Goal: Task Accomplishment & Management: Use online tool/utility

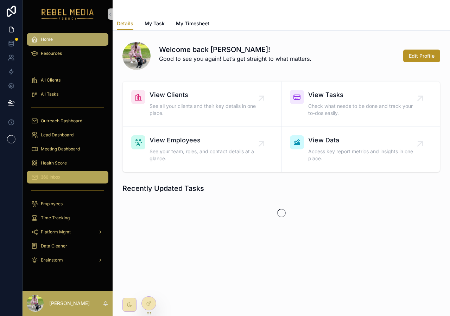
click at [59, 175] on span "360 Inbox" at bounding box center [51, 178] width 20 height 6
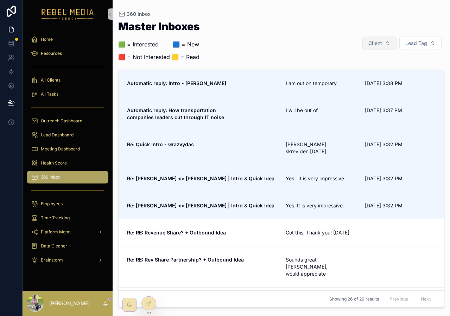
click at [386, 48] on button "Client" at bounding box center [379, 43] width 34 height 13
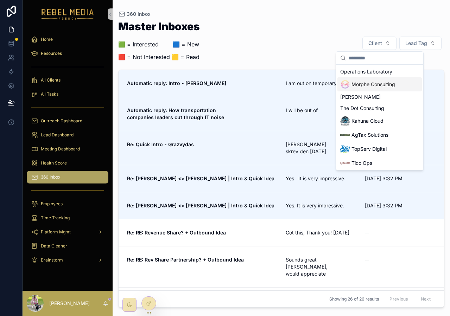
click at [365, 87] on span "Morphe Consulting" at bounding box center [374, 84] width 44 height 7
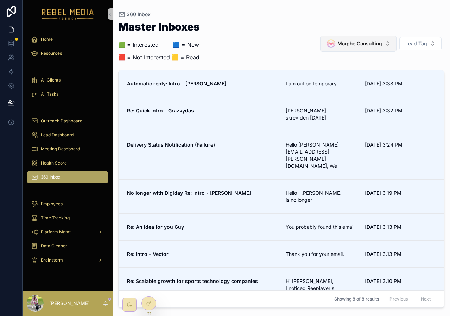
click at [380, 38] on button "Morphe Consulting" at bounding box center [358, 44] width 76 height 16
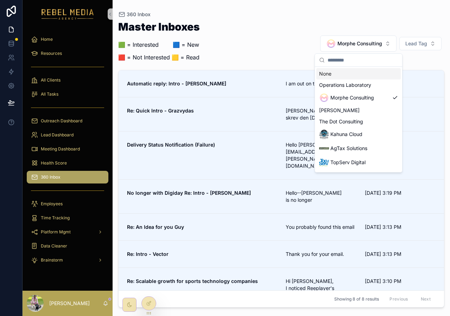
click at [334, 21] on div "Master Inboxes 🟩 = Interested ‎ ‎ ‎ ‎ ‎ ‎‎ ‎ 🟦 = New 🟥 = Not Interested 🟨 = Rea…" at bounding box center [281, 43] width 326 height 44
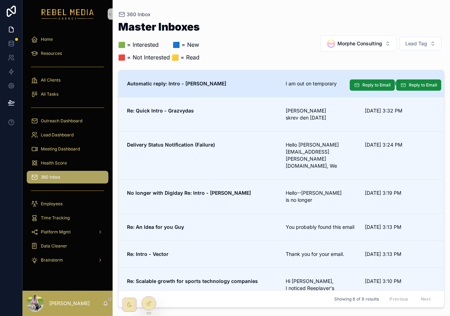
click at [241, 93] on link "Automatic reply: Intro - [PERSON_NAME] am out on temporary [DATE] 3:38 PM Reply…" at bounding box center [281, 83] width 325 height 27
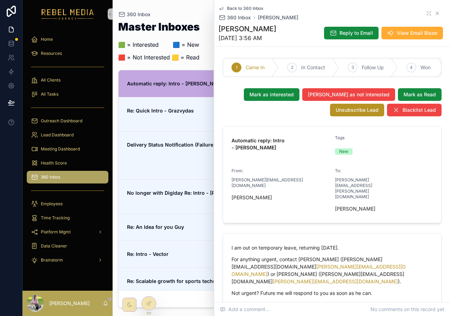
click at [440, 12] on icon "scrollable content" at bounding box center [438, 14] width 6 height 6
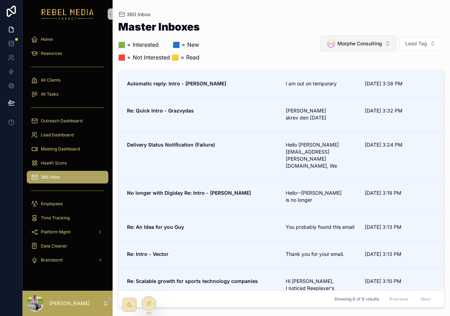
click at [349, 49] on div "Morphe Consulting" at bounding box center [354, 44] width 56 height 10
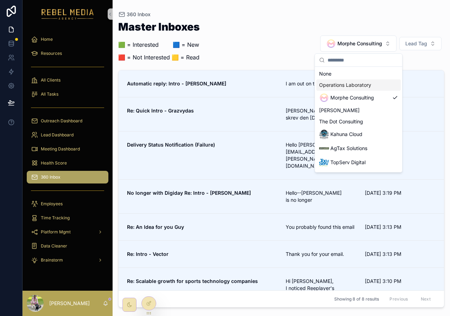
click at [369, 85] on span "Operations Laboratory" at bounding box center [345, 85] width 52 height 7
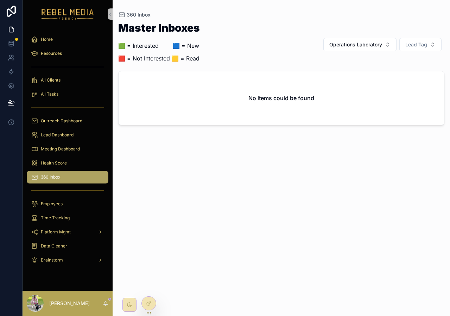
click at [374, 36] on div "Master Inboxes 🟩 = Interested ‎ ‎ ‎ ‎ ‎ ‎‎ ‎ 🟦 = New 🟥 = Not Interested 🟨 = Rea…" at bounding box center [281, 45] width 326 height 44
click at [372, 44] on span "Operations Laboratory" at bounding box center [355, 44] width 53 height 7
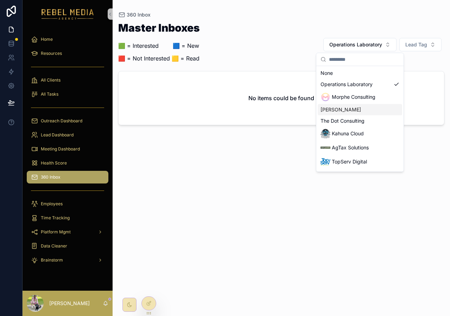
click at [346, 112] on span "[PERSON_NAME]" at bounding box center [341, 109] width 40 height 7
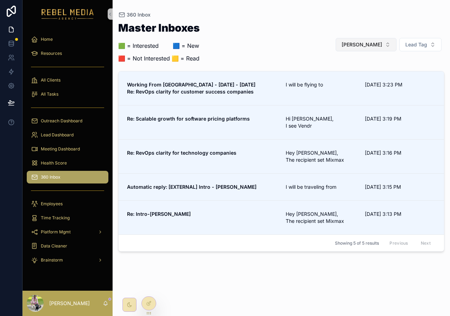
click at [364, 44] on span "[PERSON_NAME]" at bounding box center [362, 44] width 40 height 7
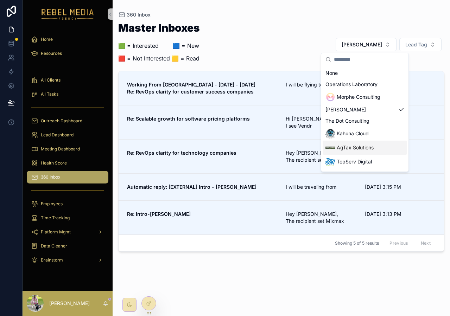
click at [351, 143] on div "AgTax Solutions" at bounding box center [349, 148] width 48 height 10
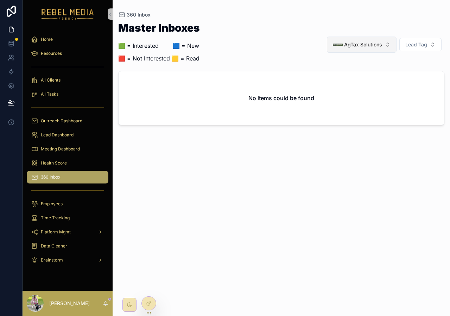
click at [376, 45] on span "AgTax Solutions" at bounding box center [363, 44] width 38 height 7
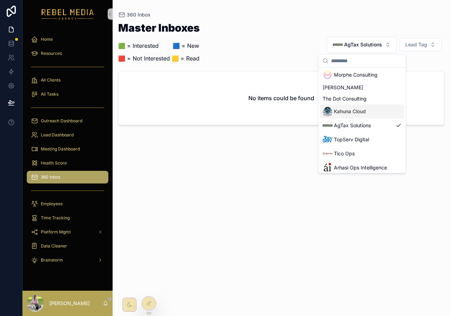
scroll to position [26, 0]
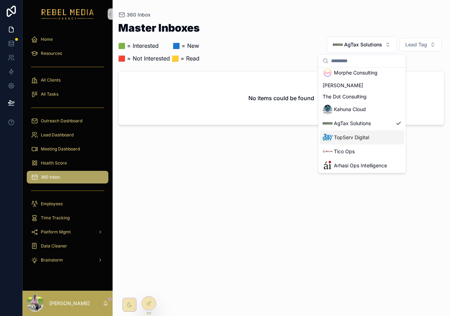
click at [354, 144] on div "TopServ Digital" at bounding box center [362, 138] width 84 height 14
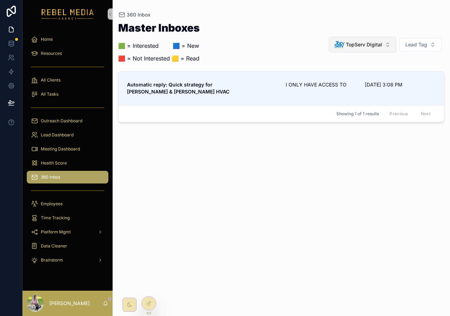
click at [362, 44] on span "TopServ Digital" at bounding box center [364, 44] width 36 height 7
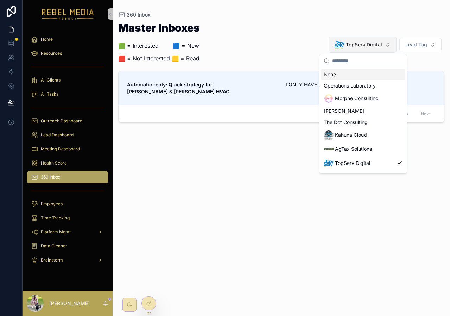
click at [362, 44] on span "TopServ Digital" at bounding box center [364, 44] width 36 height 7
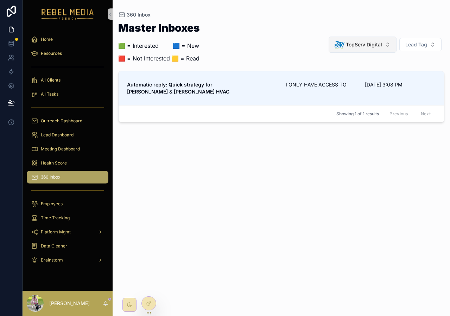
click at [362, 44] on span "TopServ Digital" at bounding box center [364, 44] width 36 height 7
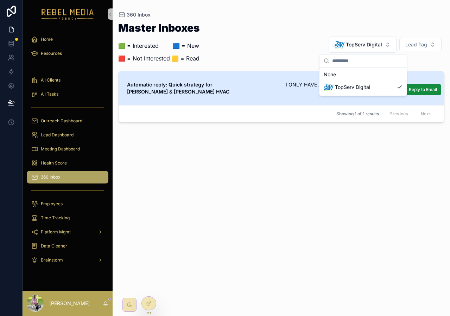
click at [266, 80] on link "Automatic reply: Quick strategy for [PERSON_NAME] & [PERSON_NAME] HVAC I ONLY H…" at bounding box center [281, 88] width 325 height 34
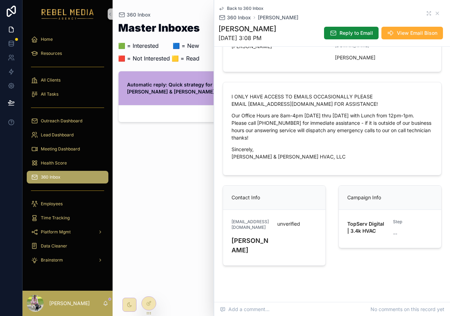
scroll to position [150, 0]
click at [167, 200] on div "Master Inboxes 🟩 = Interested ‎ ‎ ‎ ‎ ‎ ‎‎ ‎ 🟦 = New 🟥 = Not Interested 🟨 = Rea…" at bounding box center [281, 163] width 326 height 290
click at [436, 10] on div "Back to 360 Inbox 360 Inbox [PERSON_NAME]" at bounding box center [332, 13] width 227 height 15
click at [438, 13] on icon "scrollable content" at bounding box center [438, 14] width 6 height 6
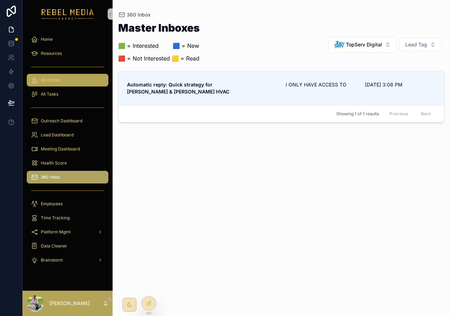
click at [86, 77] on div "All Clients" at bounding box center [67, 80] width 73 height 11
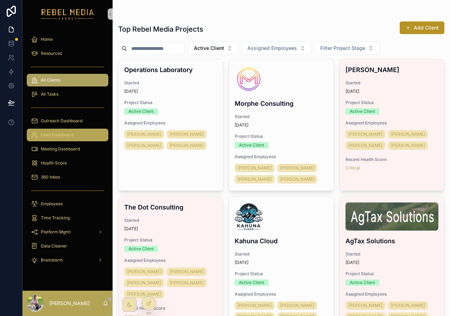
click at [59, 129] on link "Lead Dashboard" at bounding box center [68, 135] width 82 height 13
